Goal: Navigation & Orientation: Find specific page/section

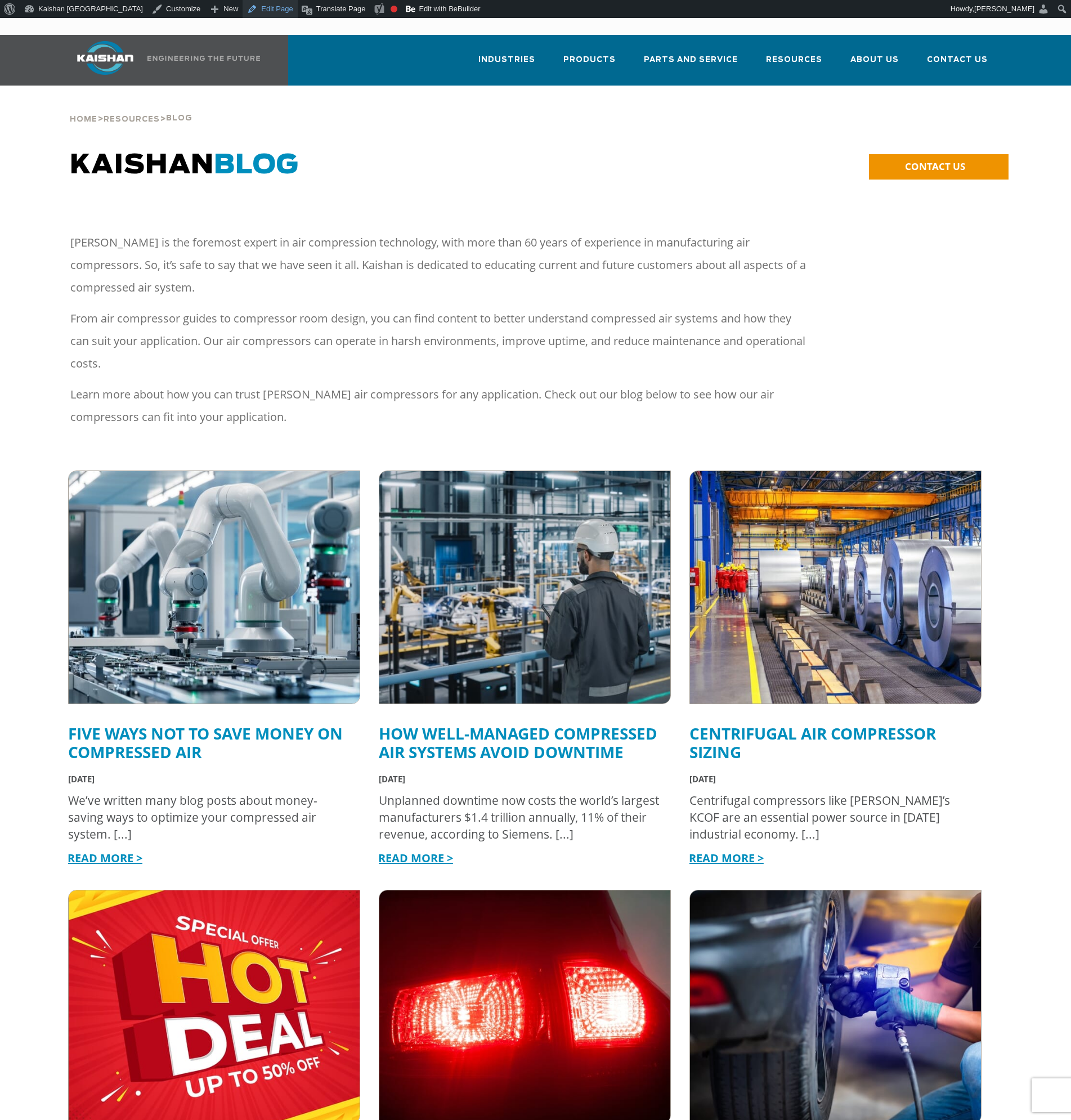
click at [243, 10] on link "Edit Page" at bounding box center [270, 9] width 55 height 18
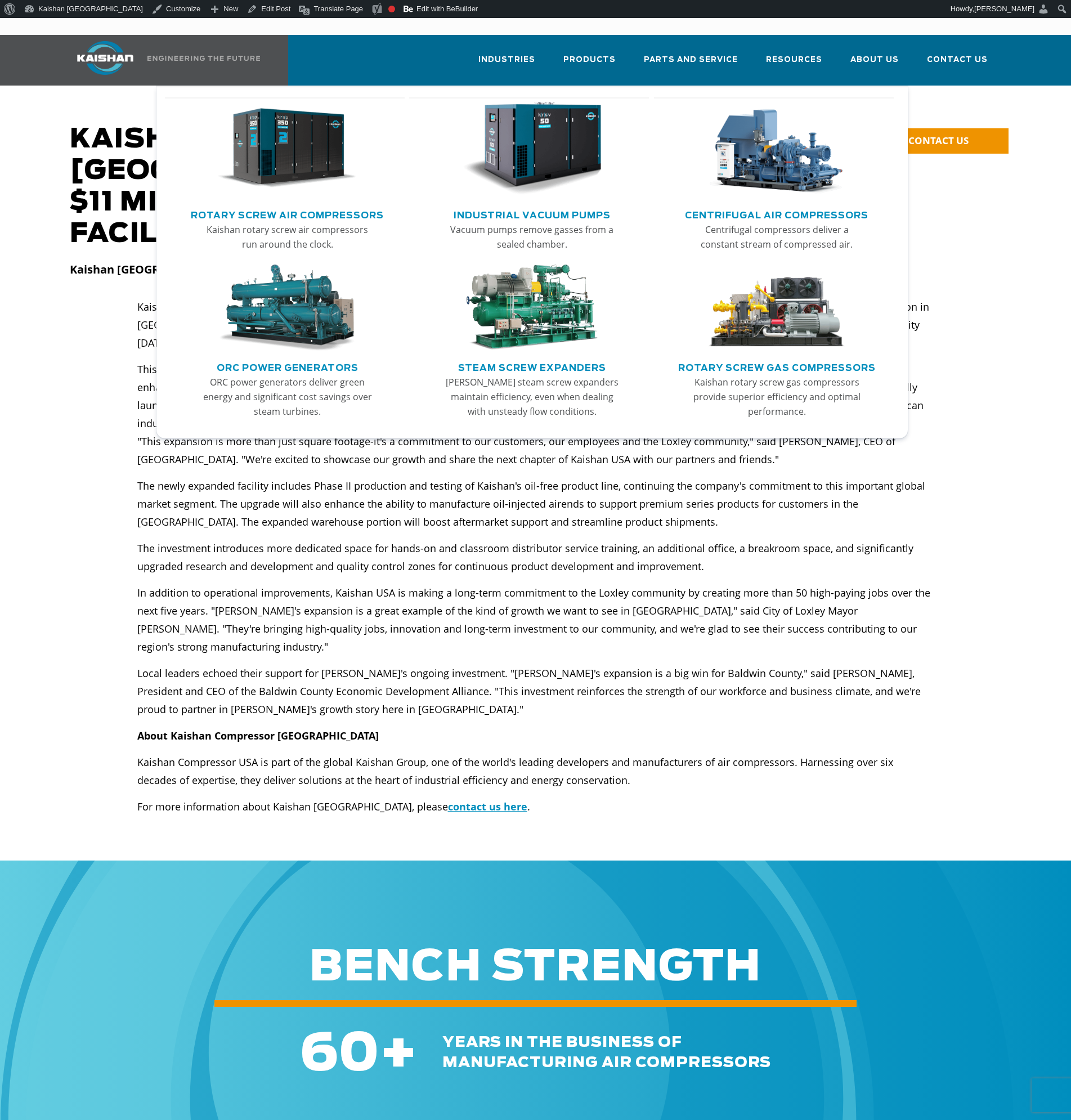
click at [569, 118] on img "Main menu" at bounding box center [531, 148] width 138 height 94
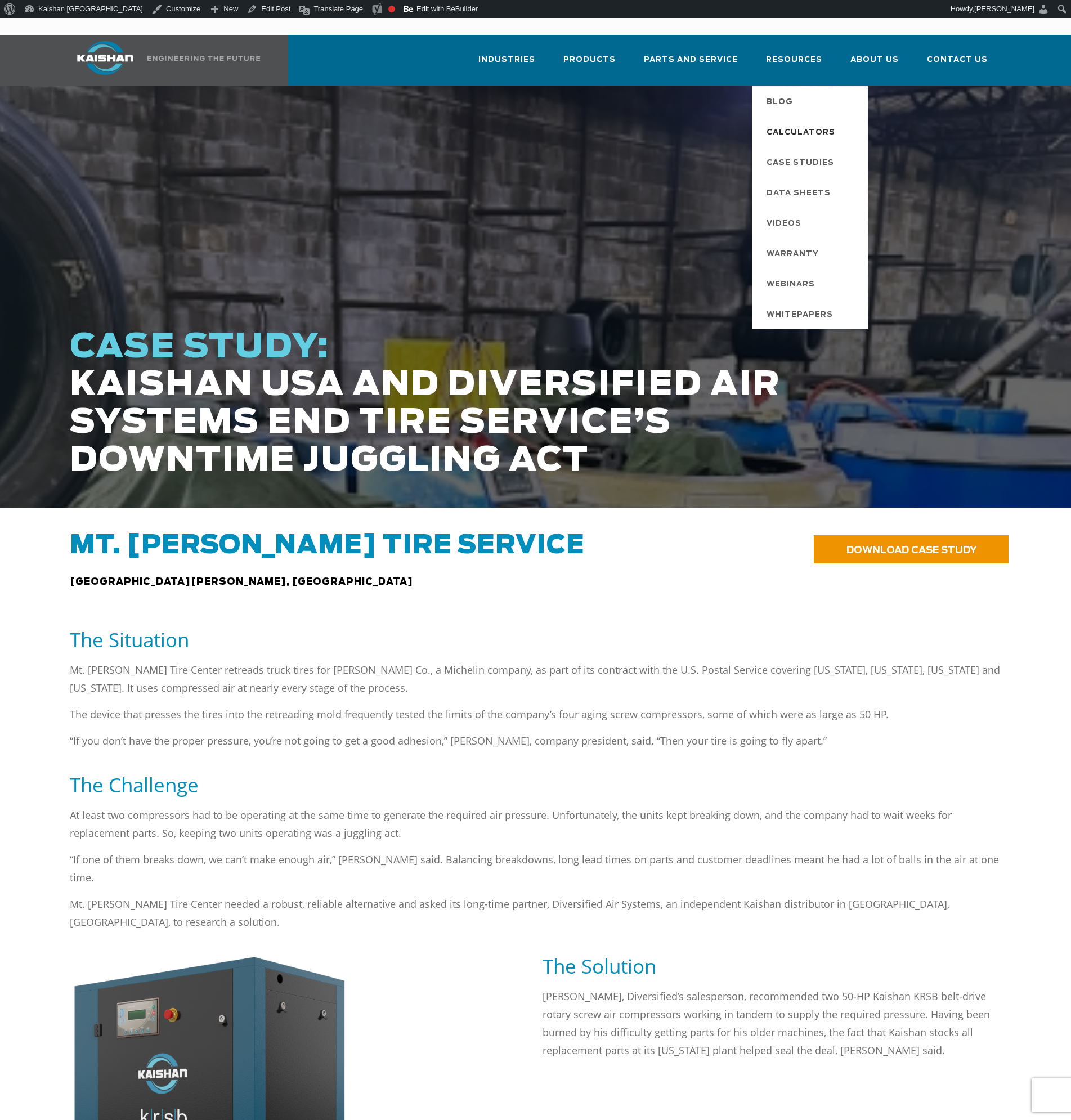
drag, startPoint x: 787, startPoint y: 113, endPoint x: 791, endPoint y: 127, distance: 14.6
click at [787, 123] on span "Calculators" at bounding box center [800, 132] width 69 height 19
